Goal: Transaction & Acquisition: Download file/media

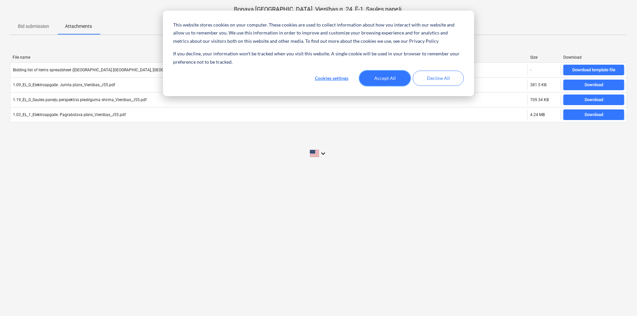
click at [400, 81] on button "Accept All" at bounding box center [384, 78] width 51 height 15
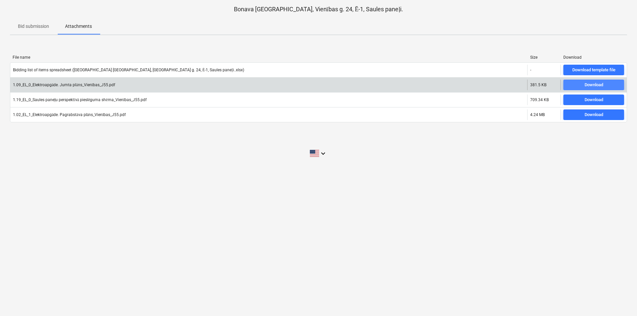
click at [582, 85] on span "Download" at bounding box center [593, 85] width 55 height 8
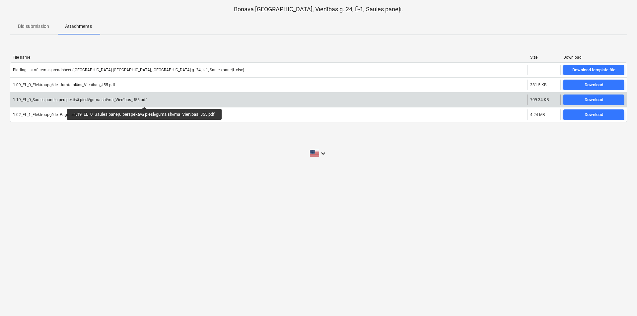
click at [146, 101] on div "1.19_EL_0_Saules paneļu perspektīvā pieslēguma shēma_Vienības_J55.pdf" at bounding box center [80, 99] width 134 height 5
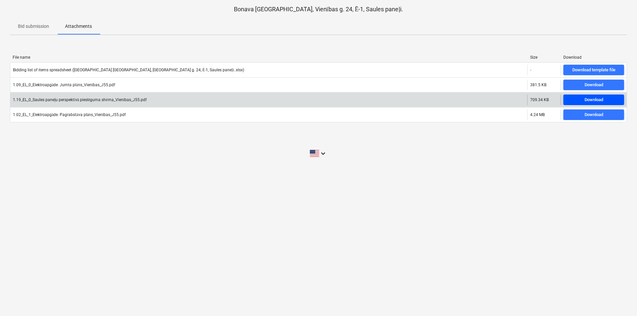
click at [578, 96] on span "Download" at bounding box center [593, 100] width 55 height 8
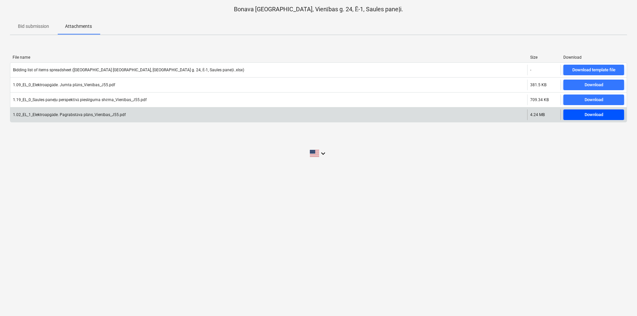
click at [606, 114] on span "Download" at bounding box center [593, 115] width 55 height 8
